Goal: Task Accomplishment & Management: Complete application form

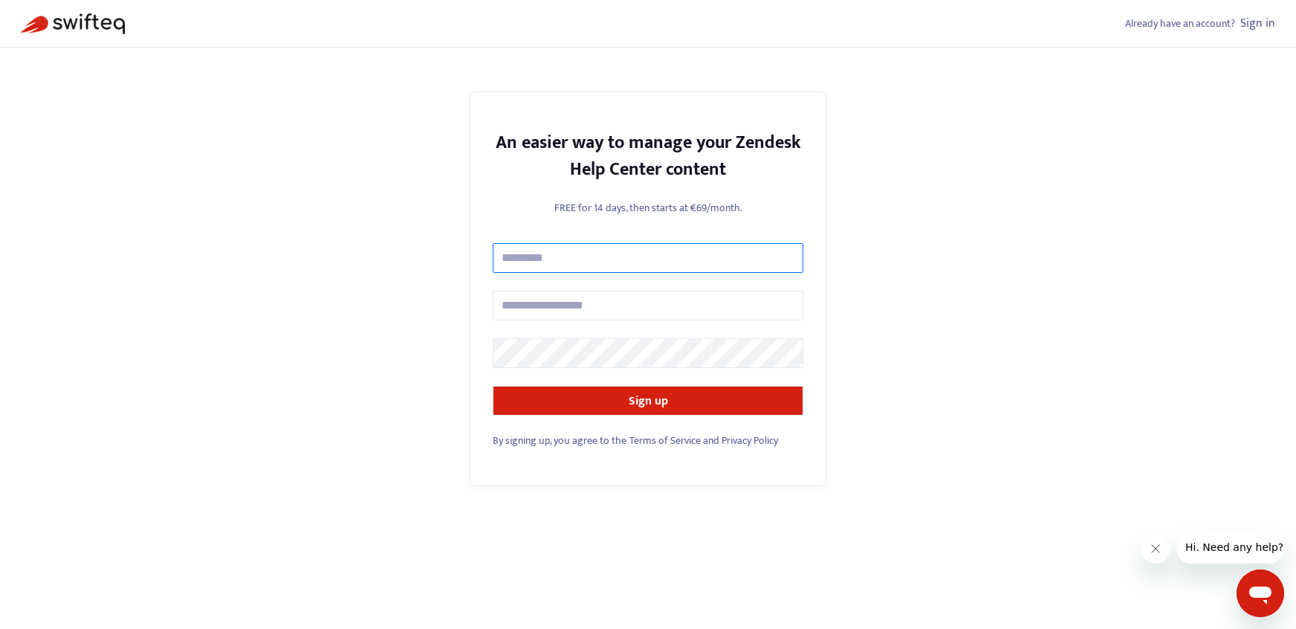
click at [648, 252] on input "text" at bounding box center [648, 258] width 311 height 30
type input "**********"
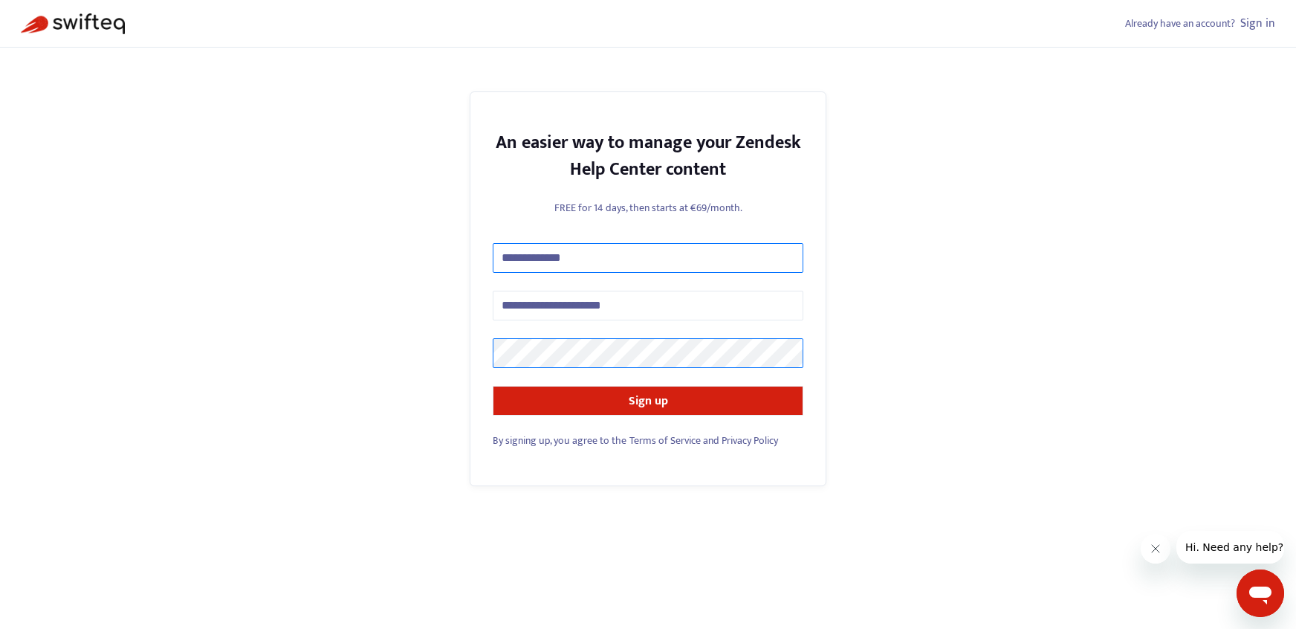
click at [493, 386] on button "Sign up" at bounding box center [648, 401] width 311 height 30
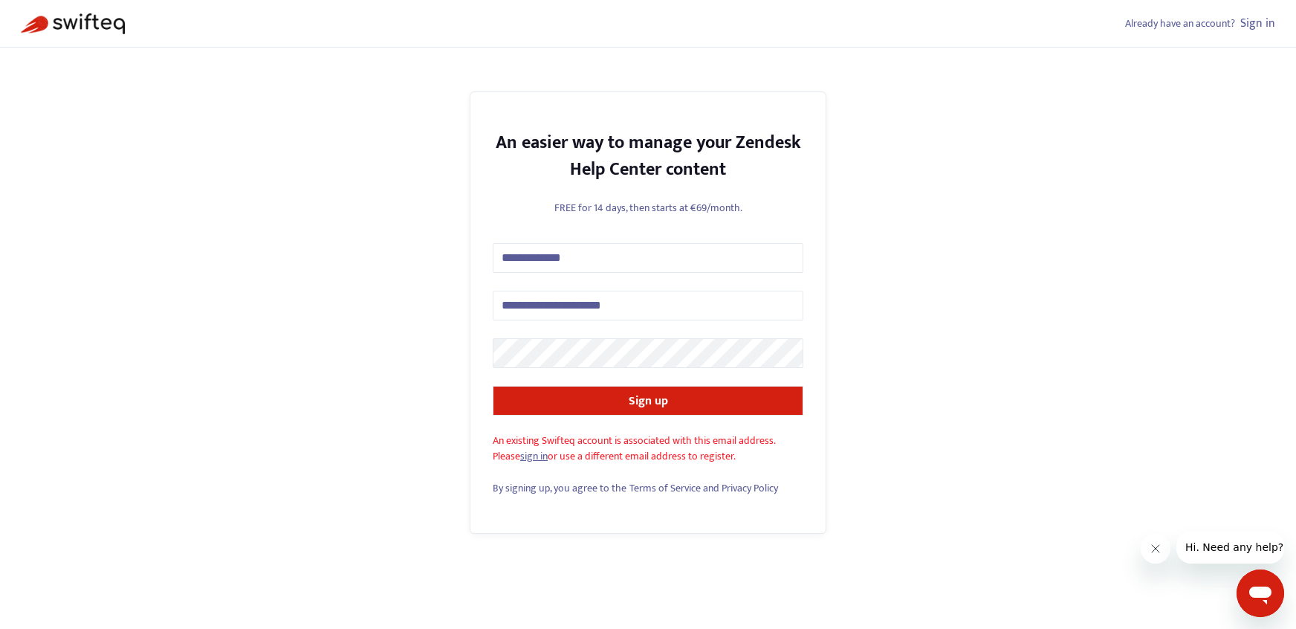
click at [539, 458] on link "sign in" at bounding box center [534, 455] width 28 height 17
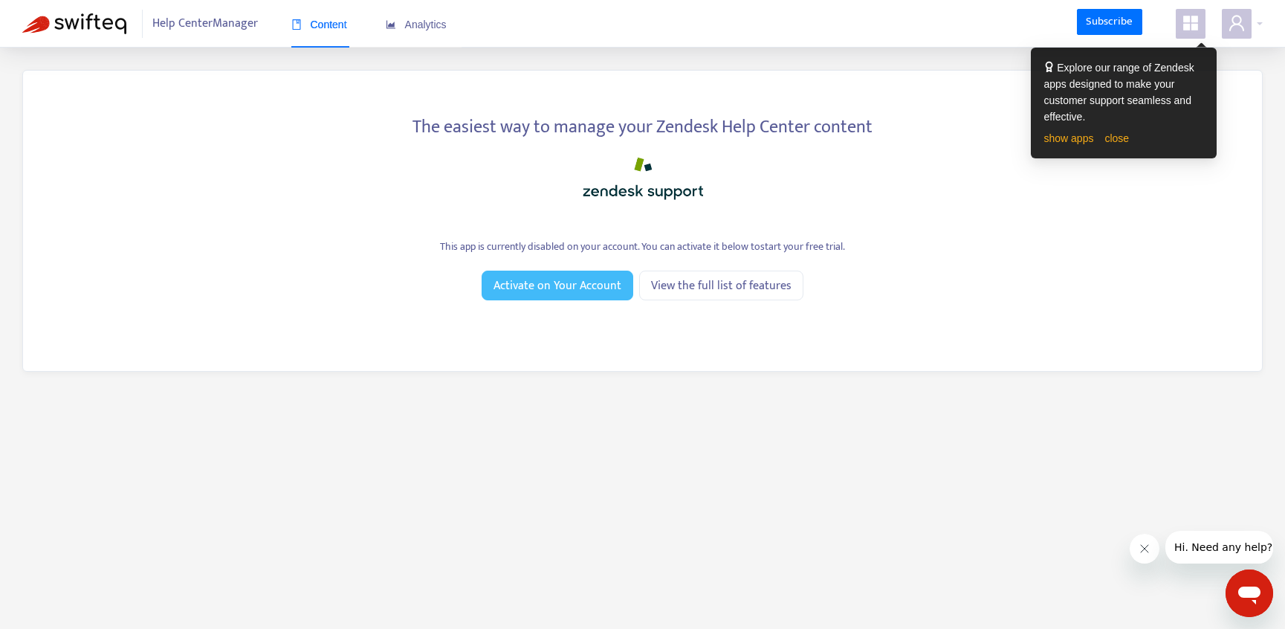
click at [526, 285] on span "Activate on Your Account" at bounding box center [558, 285] width 128 height 19
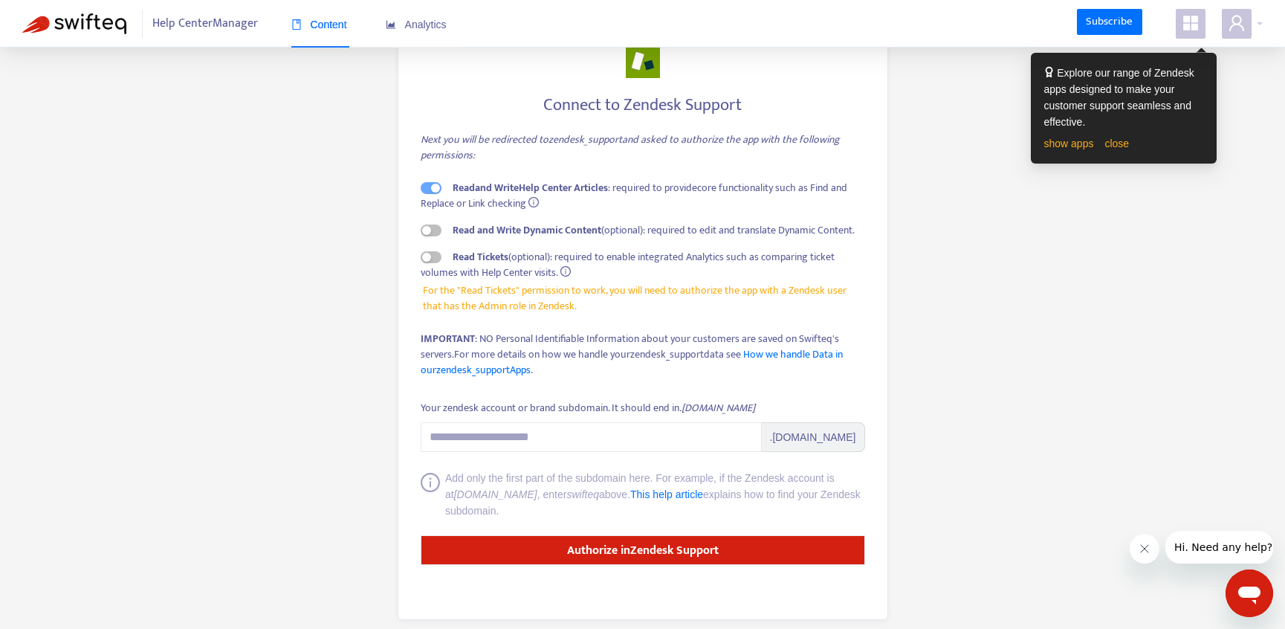
scroll to position [69, 0]
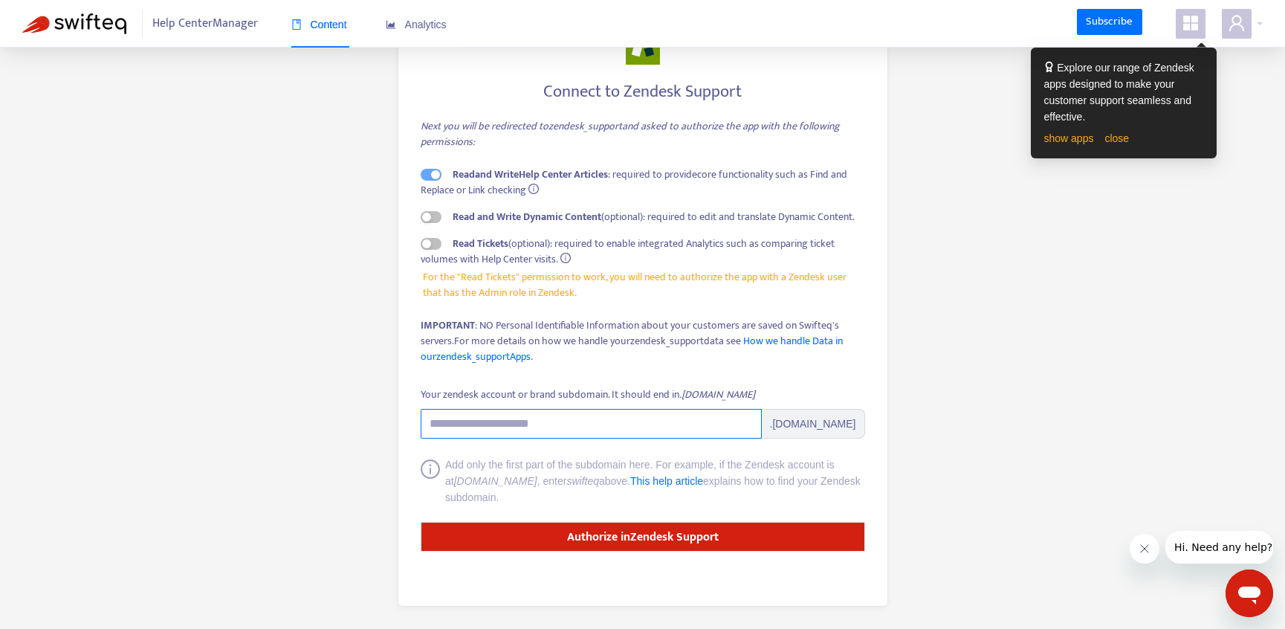
click at [525, 423] on input "Your zendesk account or brand subdomain. It should end in .[DOMAIN_NAME]" at bounding box center [591, 424] width 341 height 30
paste input "**********"
drag, startPoint x: 629, startPoint y: 428, endPoint x: 260, endPoint y: 426, distance: 368.7
click at [260, 426] on main "**********" at bounding box center [642, 280] width 1285 height 698
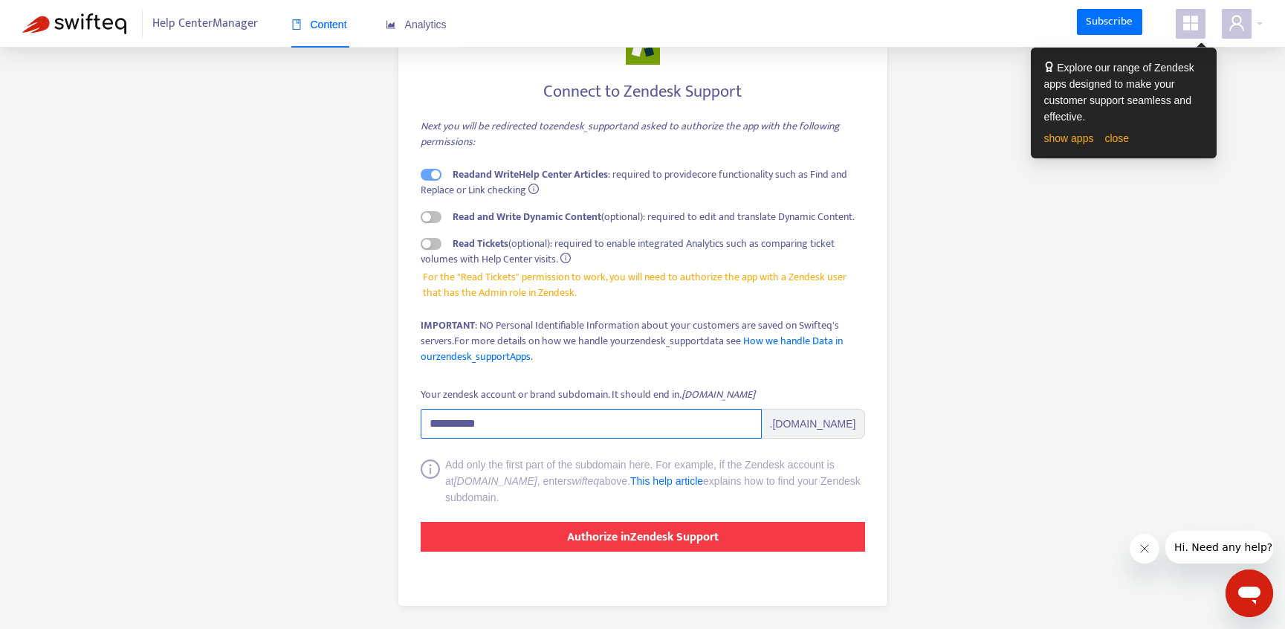
type input "**********"
click at [723, 533] on button "Authorize in Zendesk Support" at bounding box center [643, 537] width 444 height 30
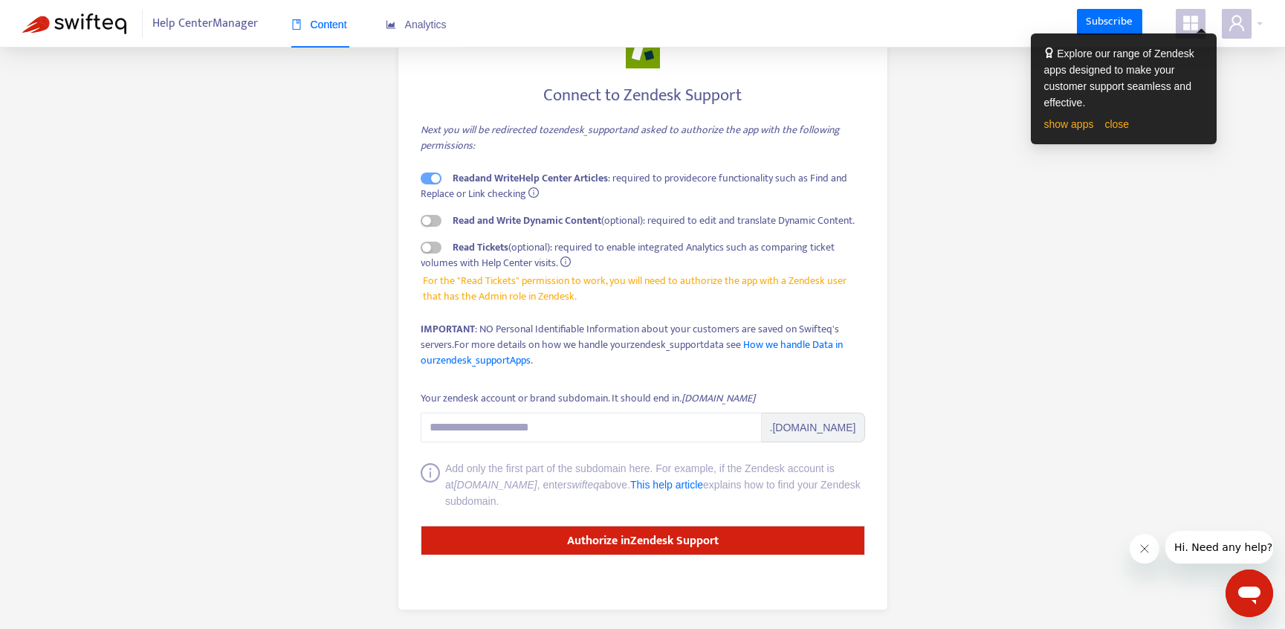
scroll to position [69, 0]
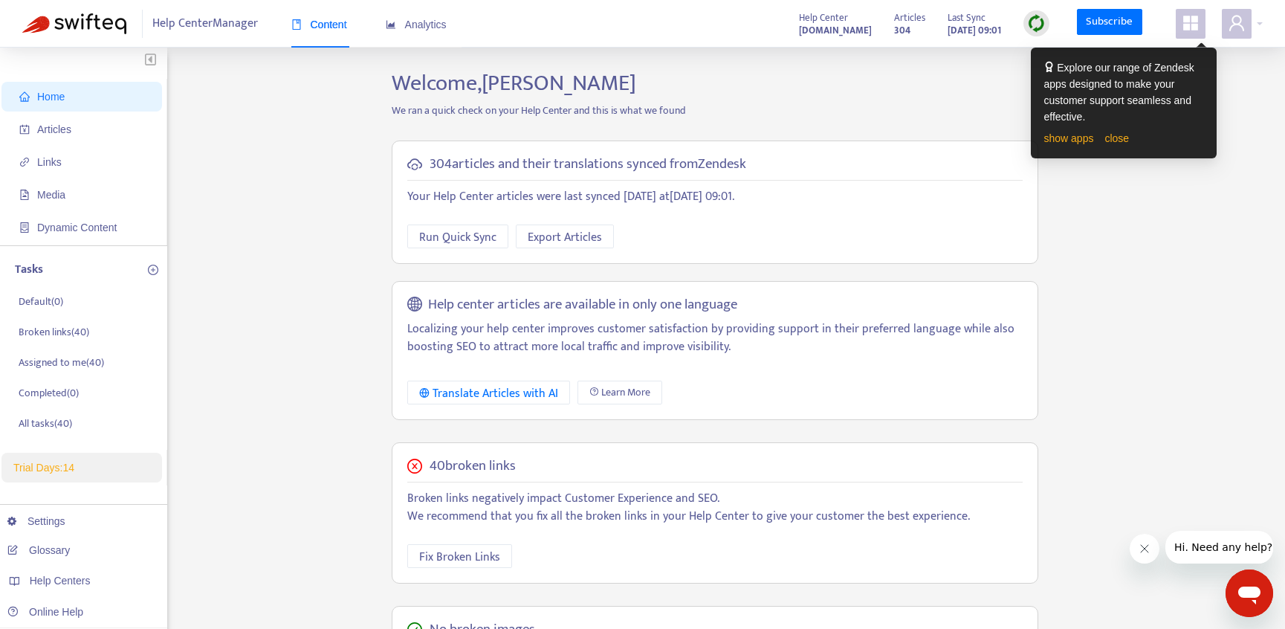
click at [236, 26] on span "Help Center Manager" at bounding box center [205, 24] width 106 height 28
click at [58, 133] on span "Articles" at bounding box center [54, 129] width 34 height 12
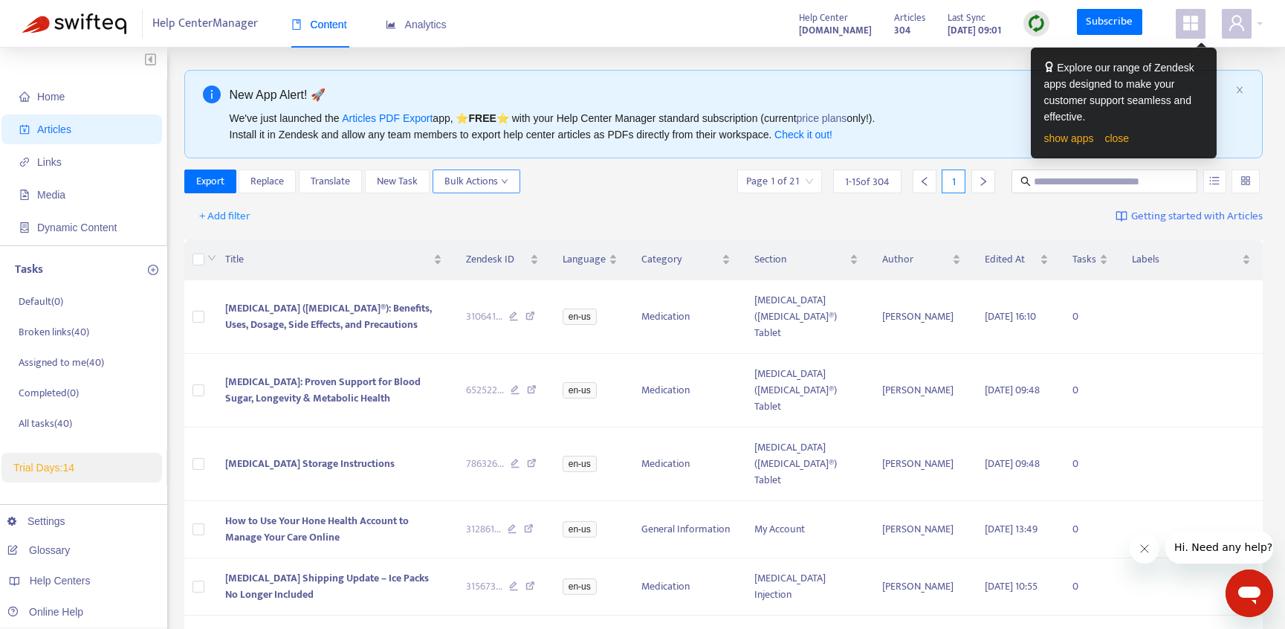
click at [492, 181] on span "Bulk Actions" at bounding box center [476, 181] width 64 height 16
click at [624, 175] on div "Export Replace Translate New Task Bulk Actions Page 1 of 21 1 - 15 of 304 1" at bounding box center [723, 181] width 1079 height 24
click at [803, 264] on span "Section" at bounding box center [799, 259] width 91 height 16
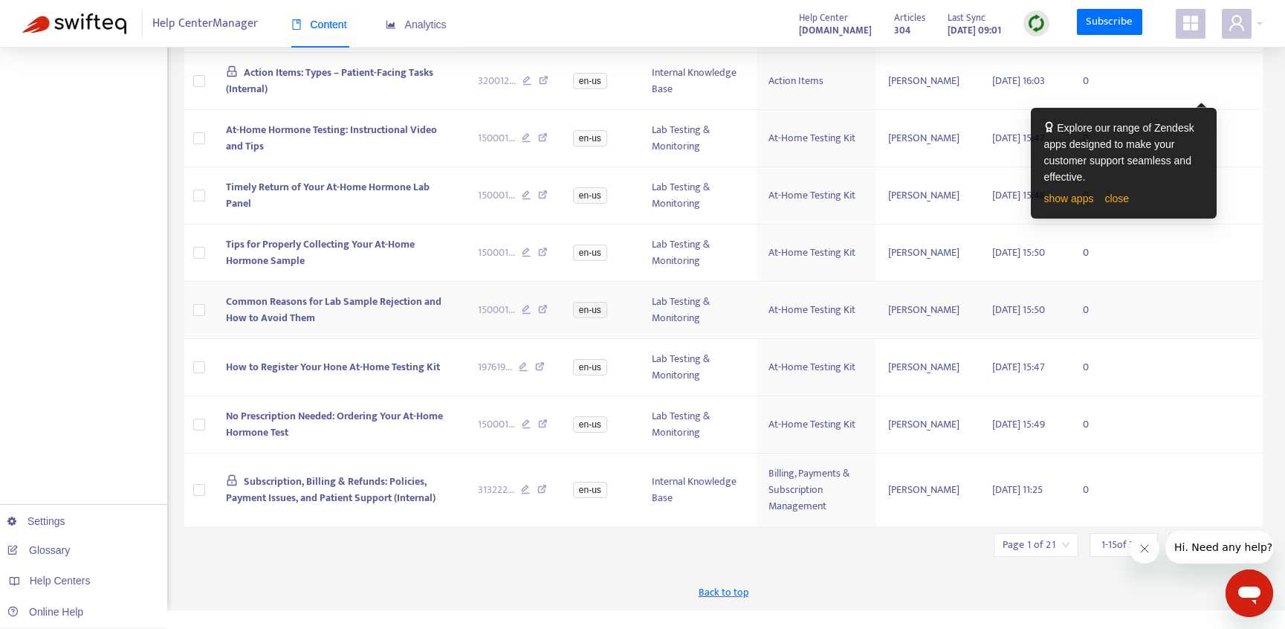
scroll to position [609, 0]
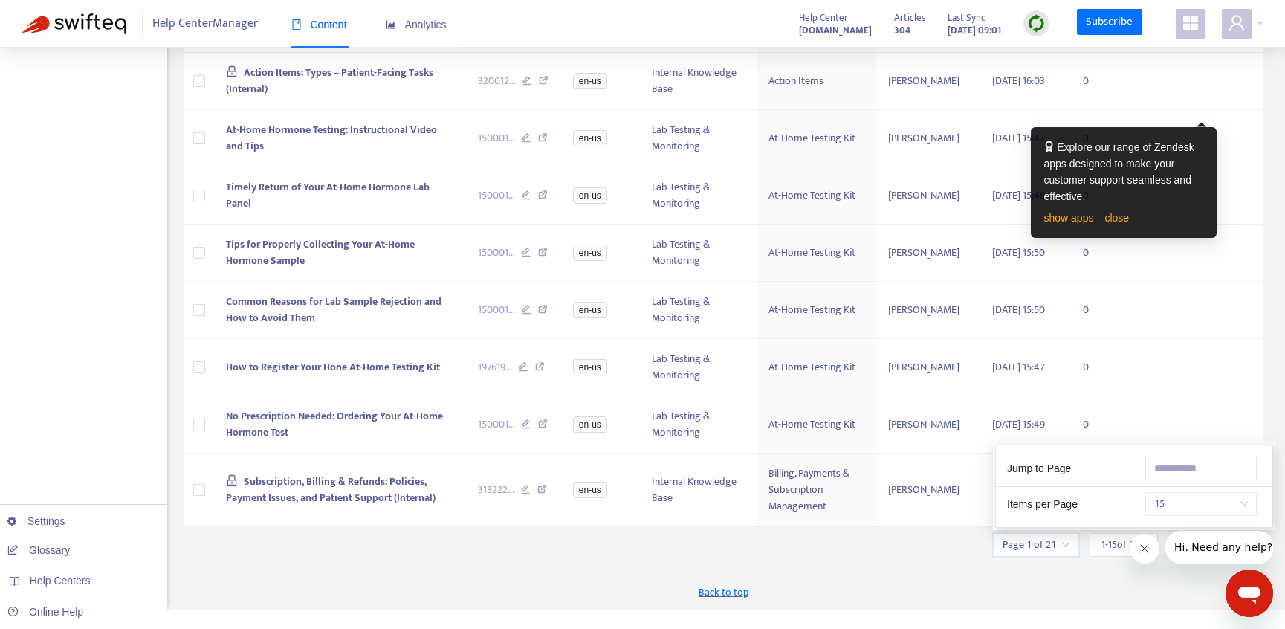
click at [1052, 556] on input "search" at bounding box center [1036, 545] width 67 height 22
click at [872, 593] on div "Back to top" at bounding box center [723, 591] width 1079 height 37
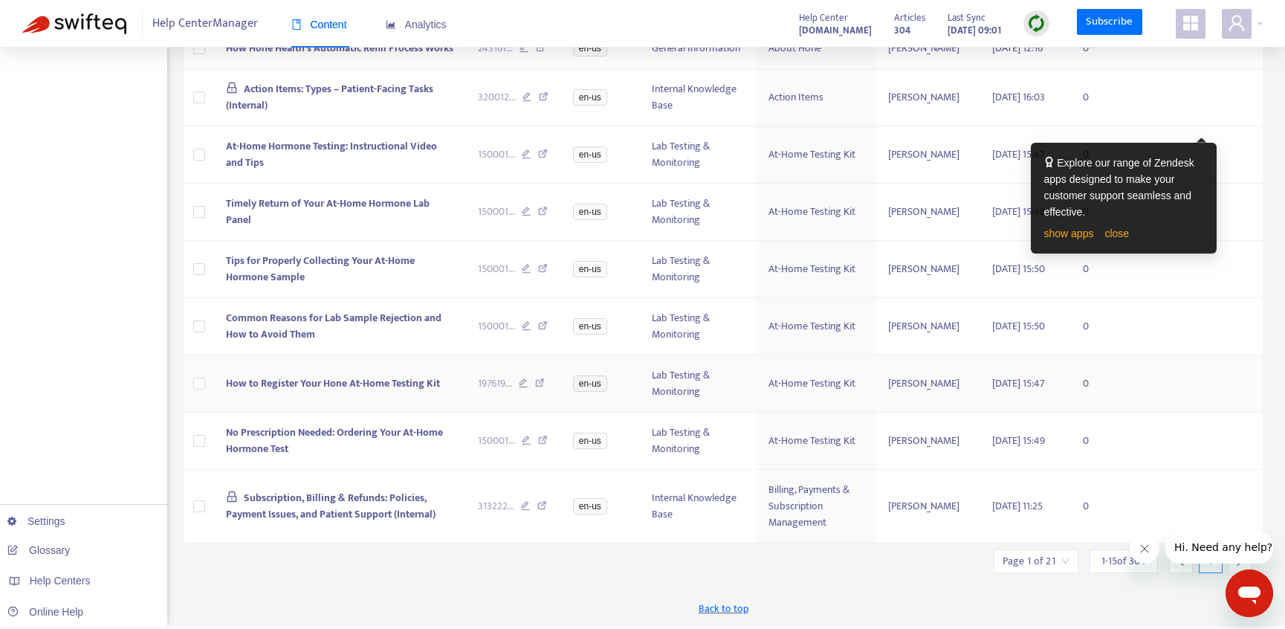
scroll to position [0, 0]
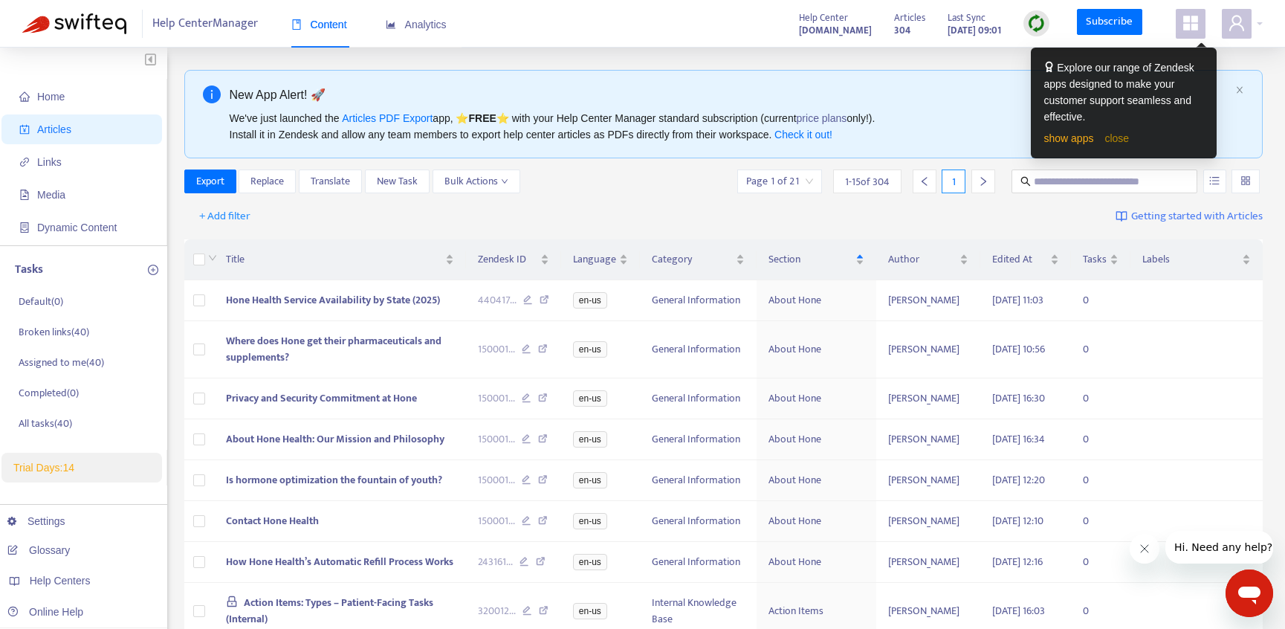
click at [1129, 141] on link "close" at bounding box center [1116, 138] width 25 height 12
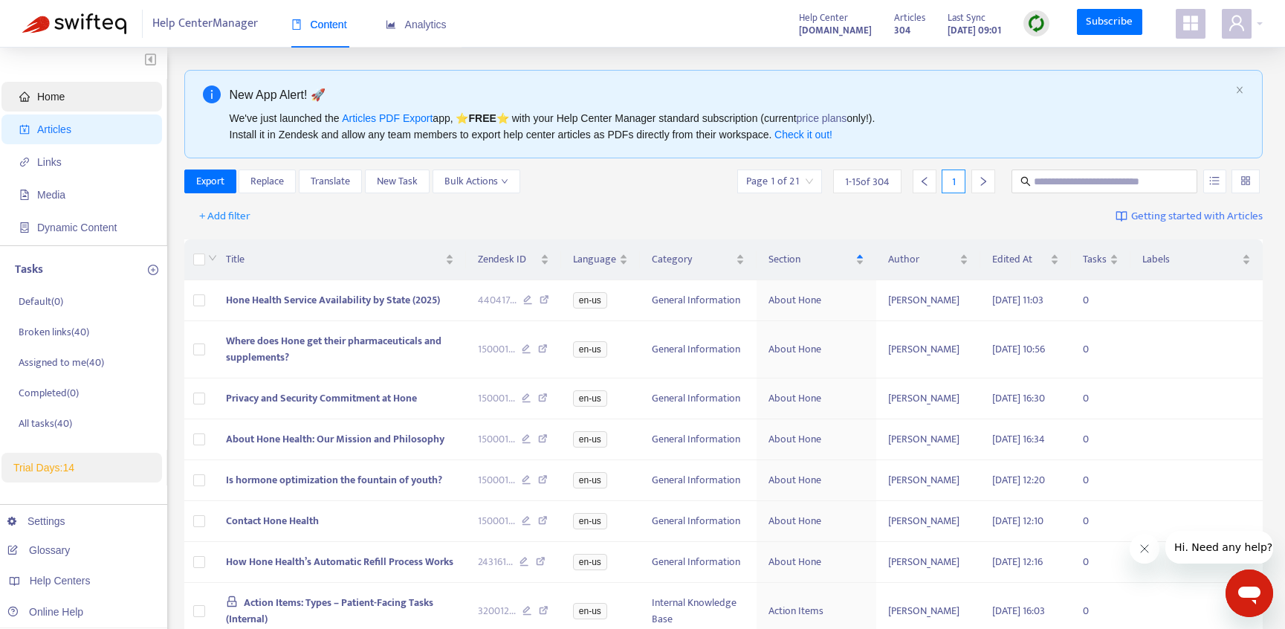
click at [77, 100] on span "Home" at bounding box center [84, 97] width 131 height 30
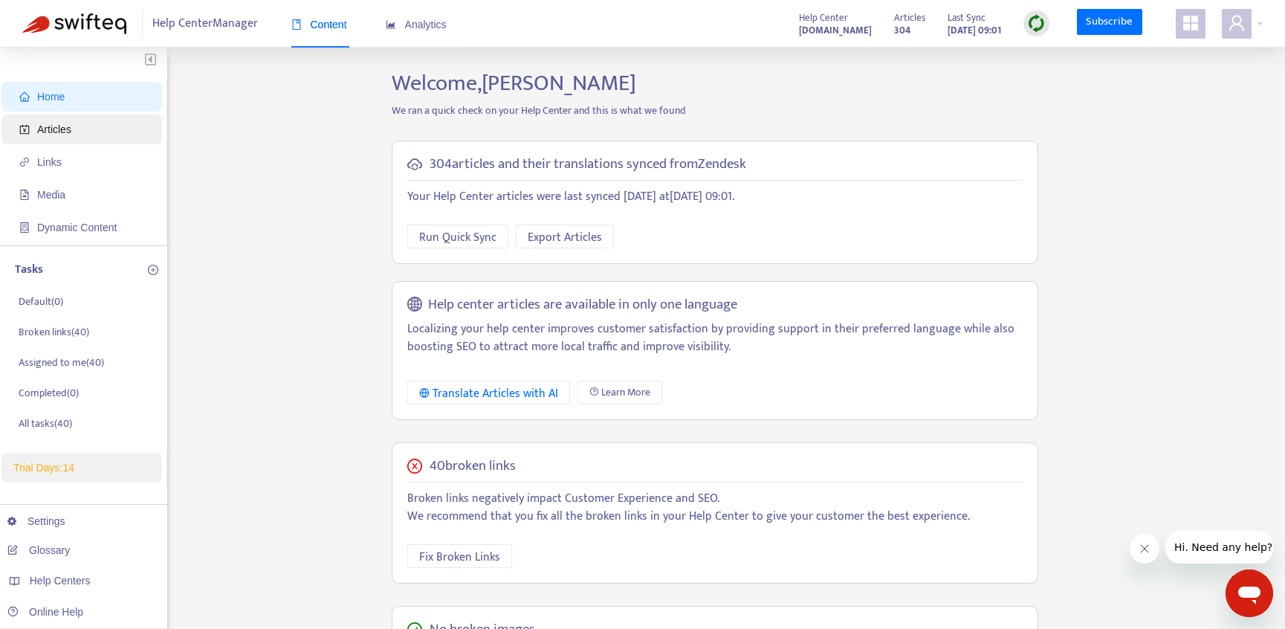
click at [74, 135] on span "Articles" at bounding box center [84, 129] width 131 height 30
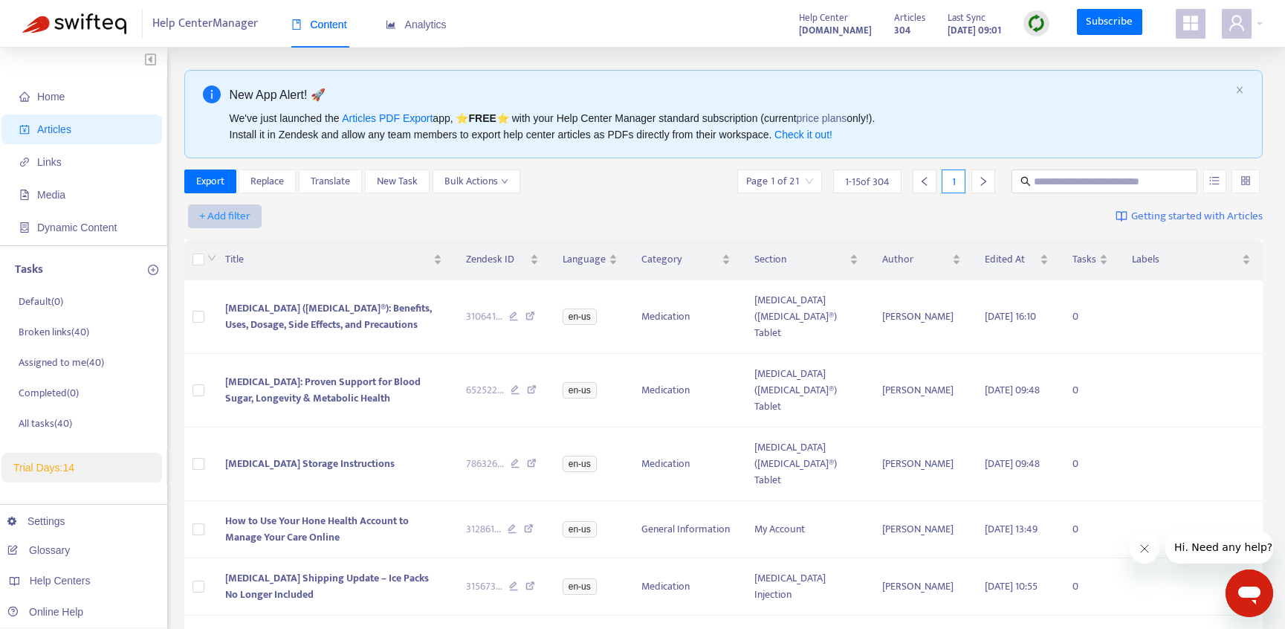
click at [203, 208] on span "+ Add filter" at bounding box center [224, 216] width 51 height 18
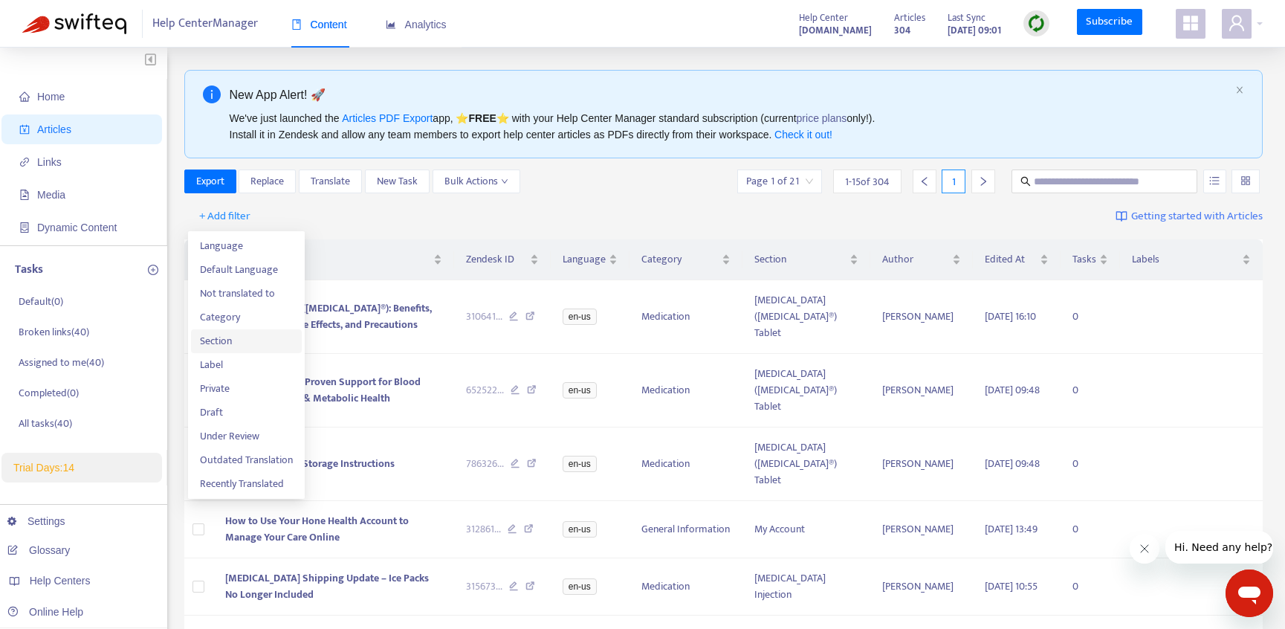
click at [236, 341] on span "Section" at bounding box center [246, 341] width 93 height 16
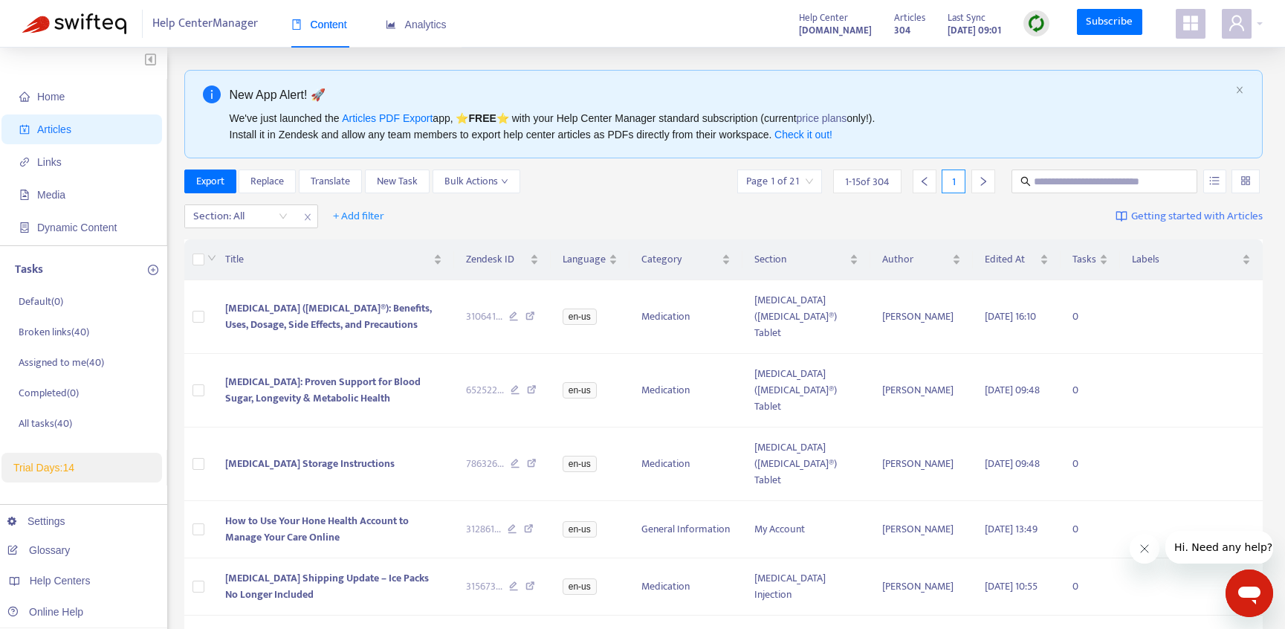
drag, startPoint x: 313, startPoint y: 216, endPoint x: 295, endPoint y: 217, distance: 17.9
click at [313, 217] on span "close" at bounding box center [307, 217] width 19 height 18
click at [229, 217] on span "+ Add filter" at bounding box center [224, 216] width 51 height 18
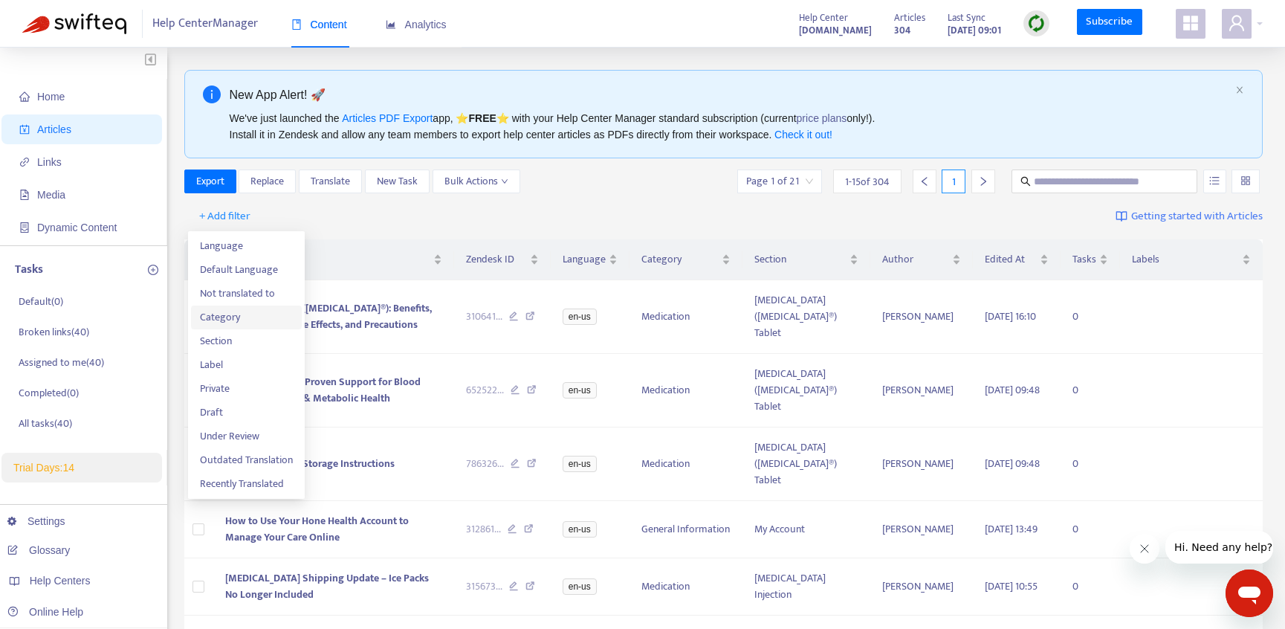
click at [230, 326] on li "Category" at bounding box center [246, 317] width 111 height 24
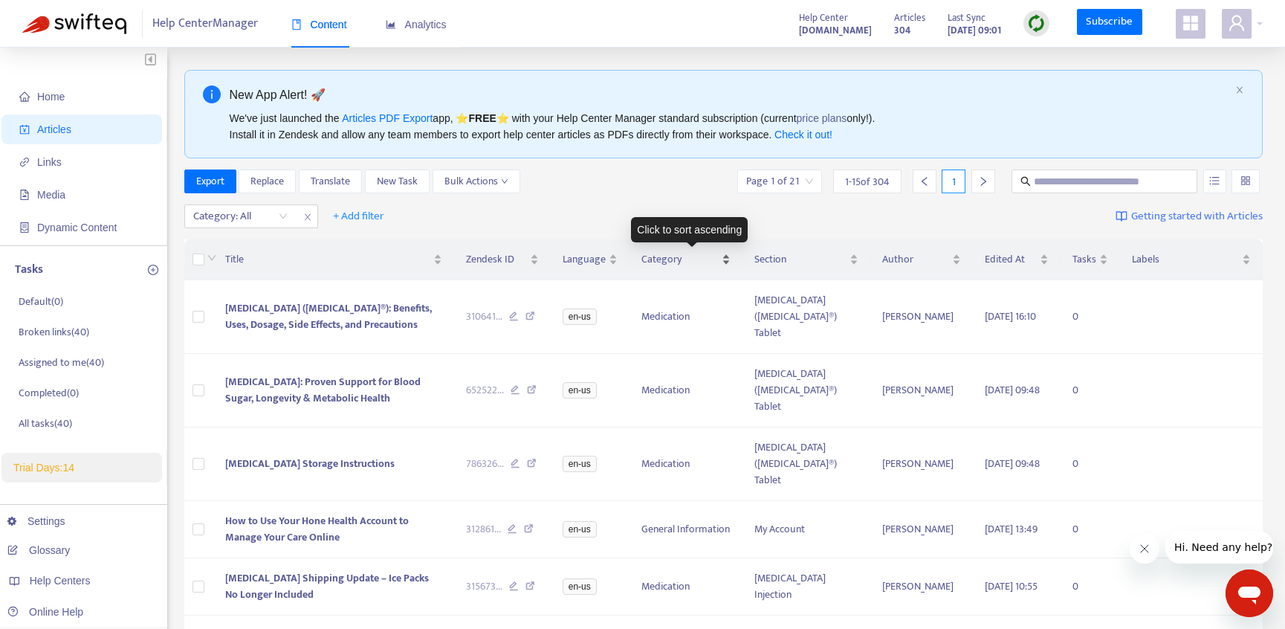
click at [682, 262] on span "Category" at bounding box center [680, 259] width 78 height 16
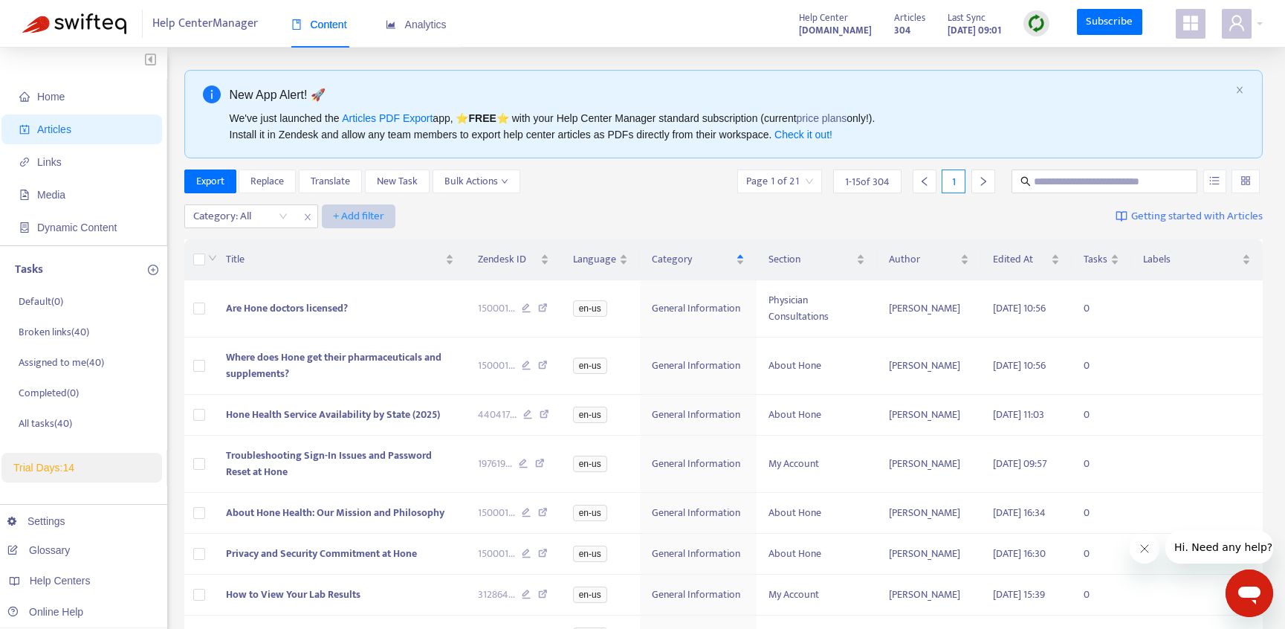
click at [362, 223] on span "+ Add filter" at bounding box center [358, 216] width 51 height 18
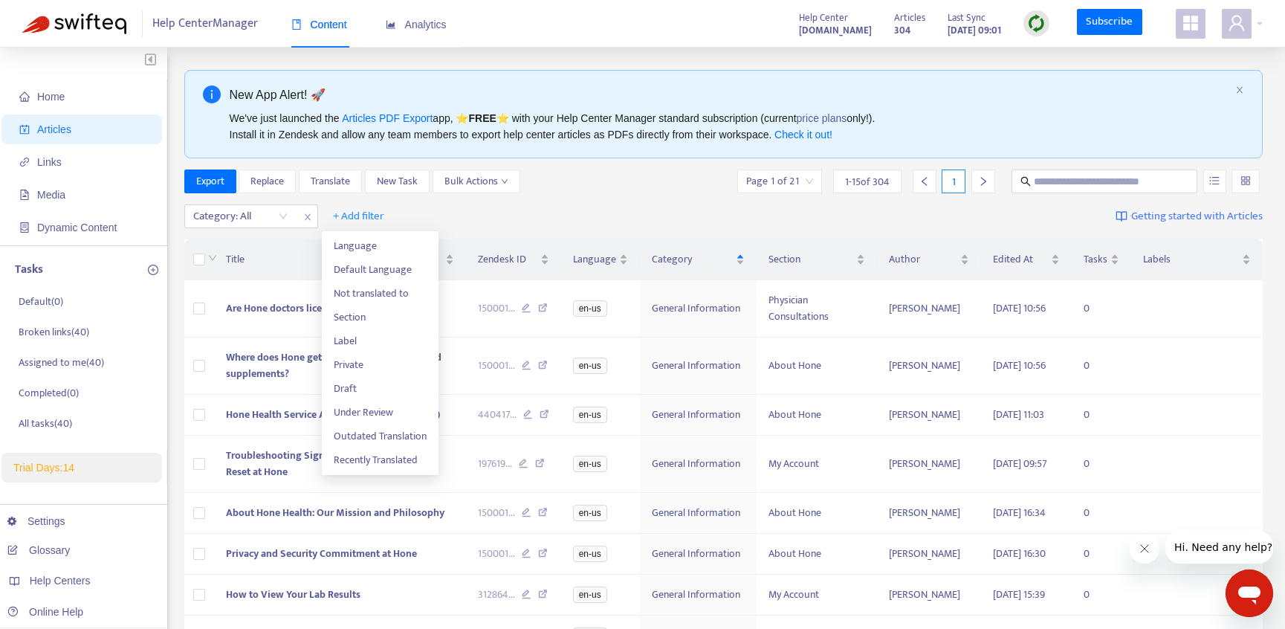
click at [595, 210] on div "Category: All + Add filter Getting started with Articles" at bounding box center [723, 216] width 1079 height 35
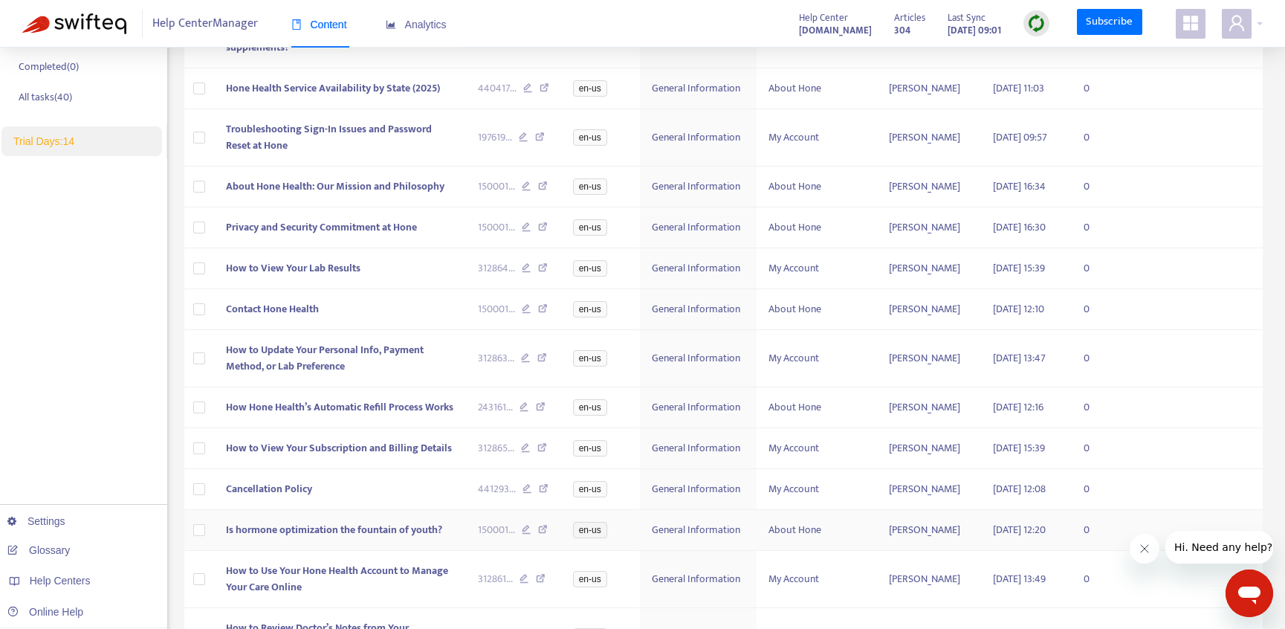
scroll to position [4, 0]
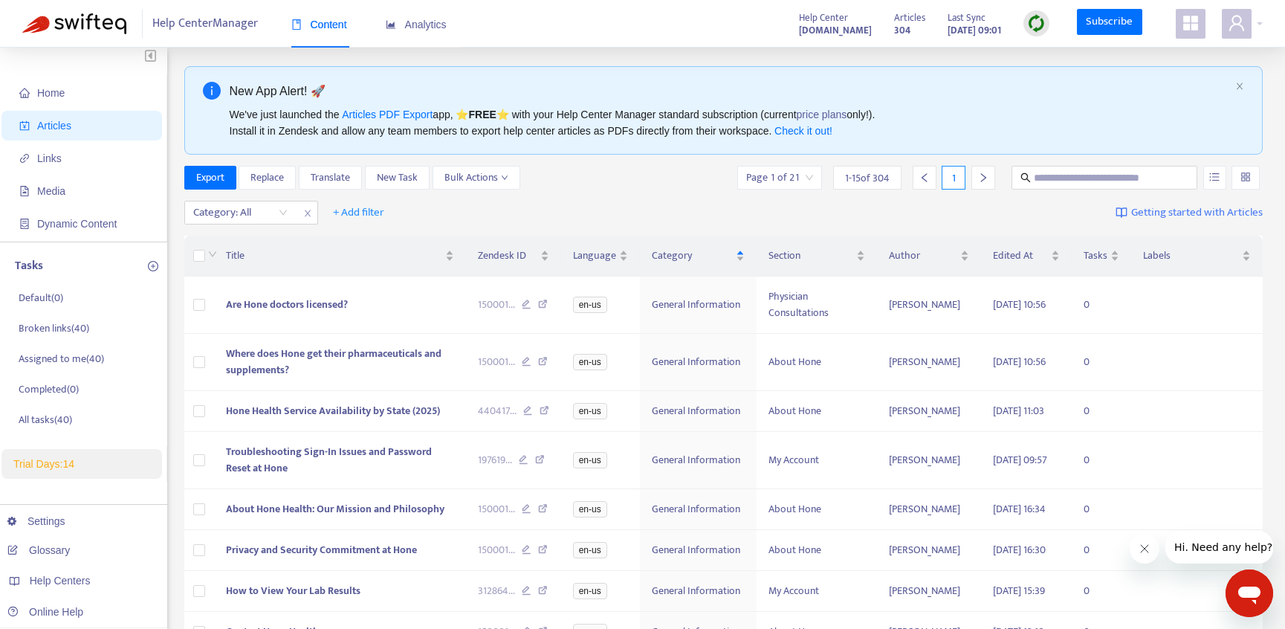
click at [984, 181] on icon "right" at bounding box center [983, 177] width 10 height 10
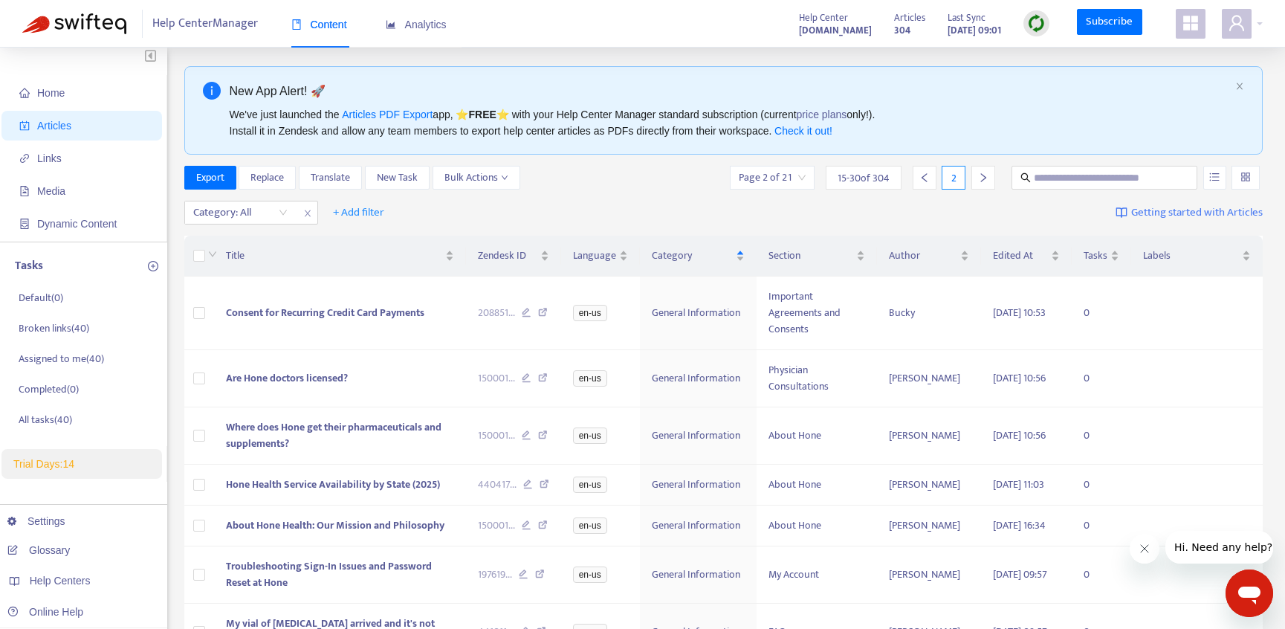
click at [984, 181] on icon "right" at bounding box center [983, 177] width 10 height 10
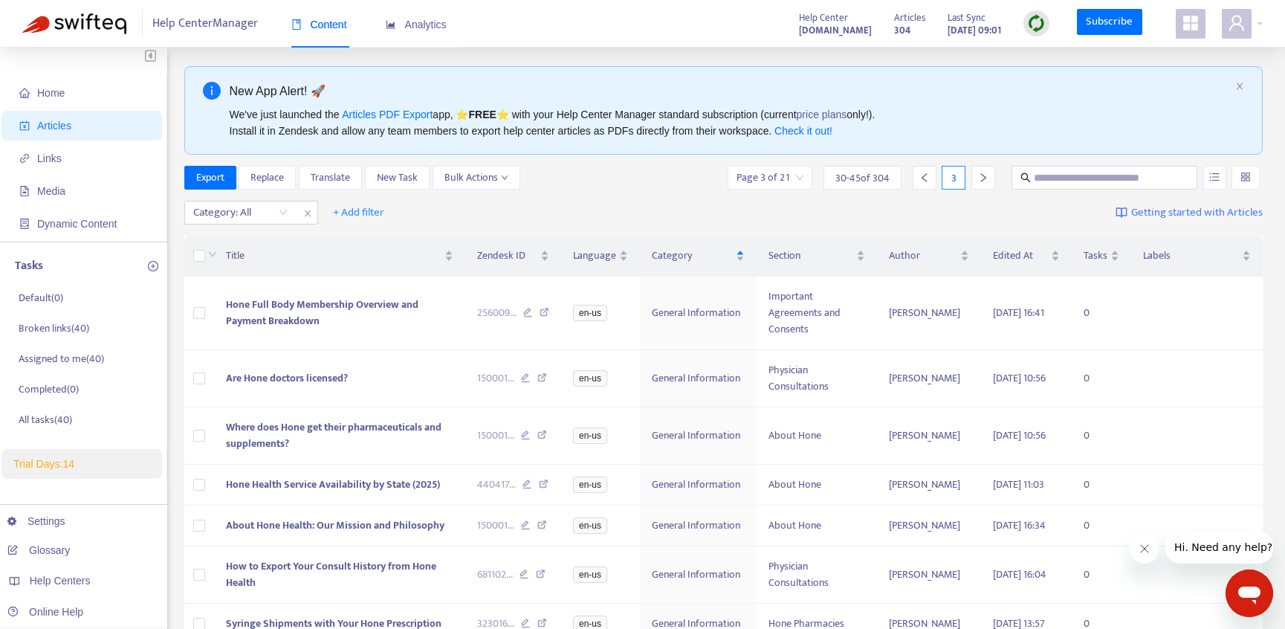
click at [984, 181] on icon "right" at bounding box center [983, 177] width 10 height 10
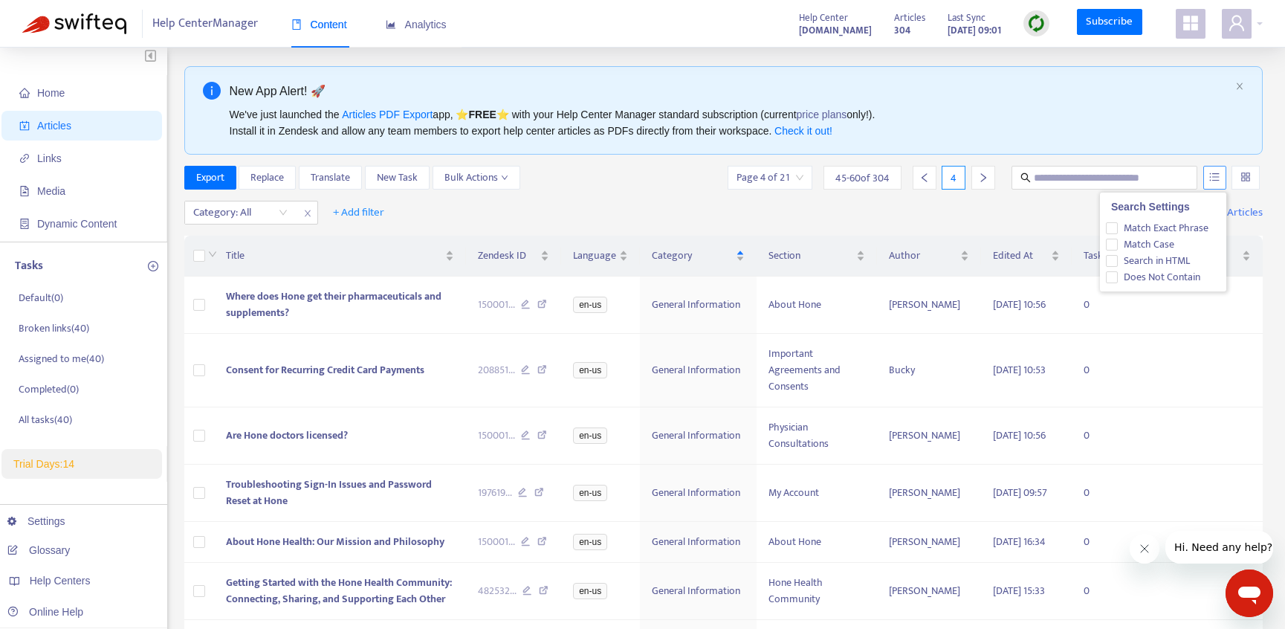
click at [1217, 183] on button "button" at bounding box center [1214, 178] width 23 height 24
click at [1235, 178] on div at bounding box center [1246, 178] width 28 height 24
click at [1237, 178] on div at bounding box center [1246, 178] width 28 height 24
